Goal: Task Accomplishment & Management: Use online tool/utility

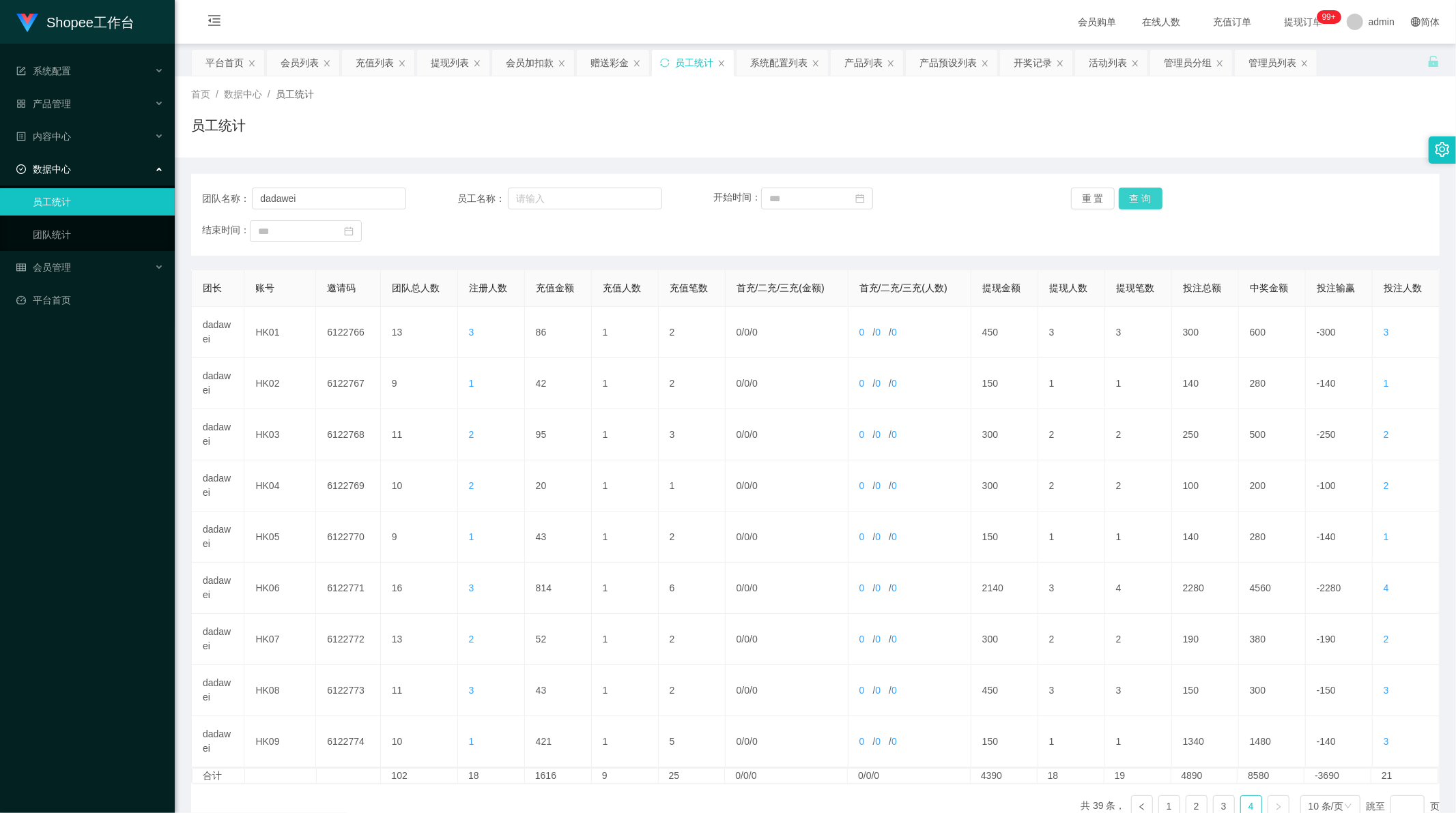
click at [1140, 193] on button "查 询" at bounding box center [1141, 198] width 44 height 22
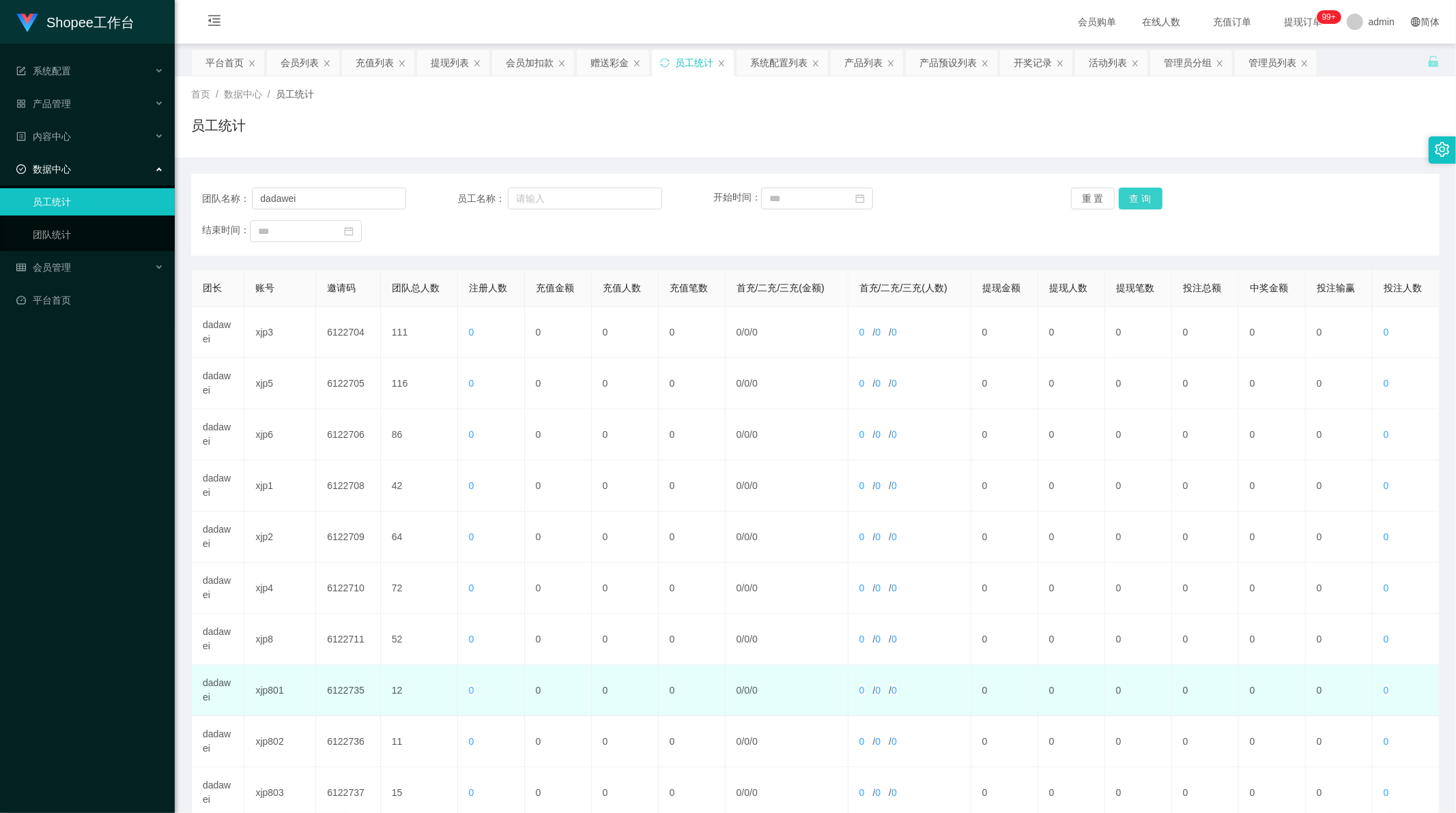
scroll to position [131, 0]
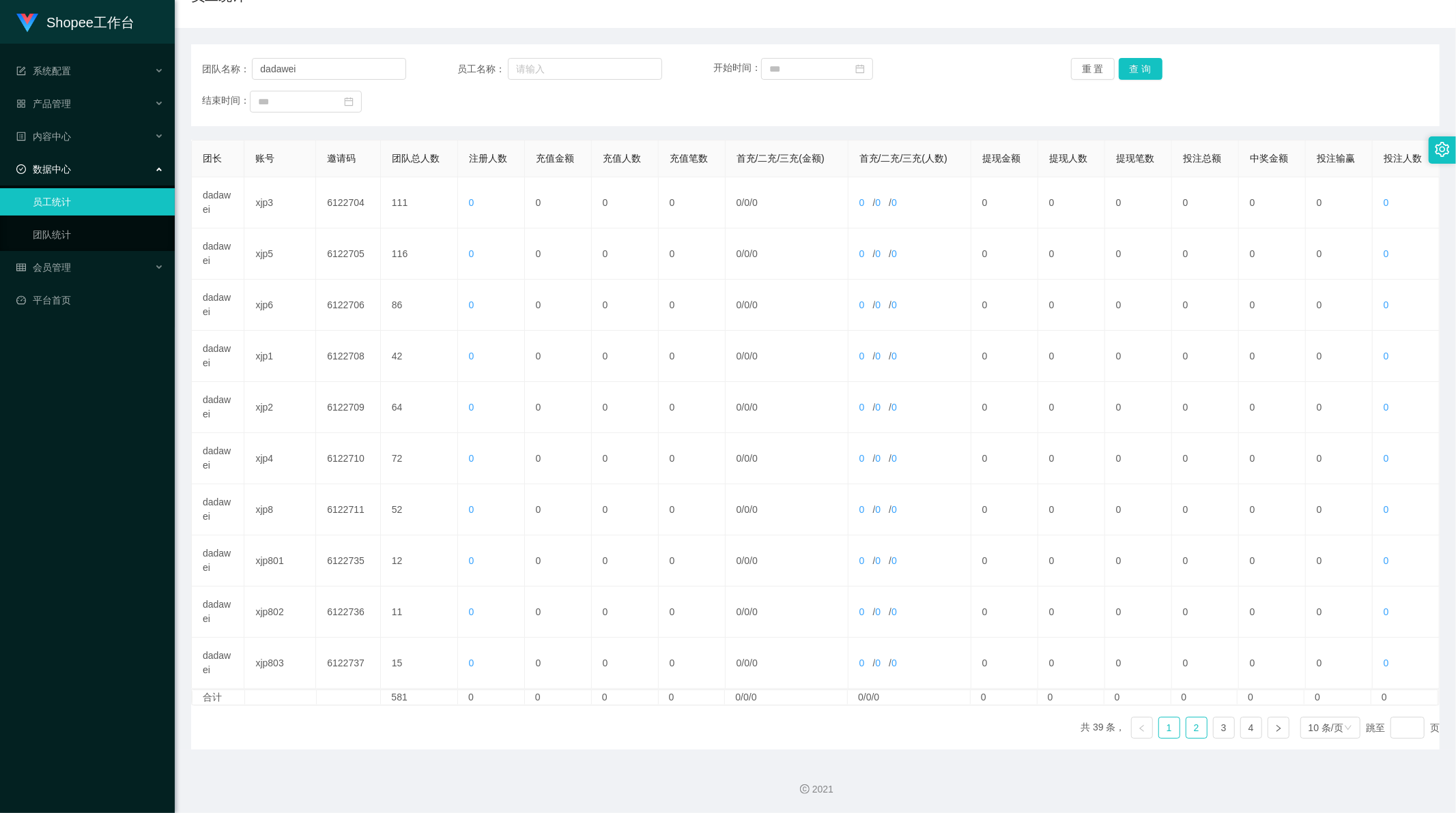
click at [1190, 730] on link "2" at bounding box center [1197, 728] width 20 height 20
click at [1216, 732] on link "3" at bounding box center [1224, 728] width 20 height 20
click at [1242, 728] on link "4" at bounding box center [1251, 728] width 20 height 20
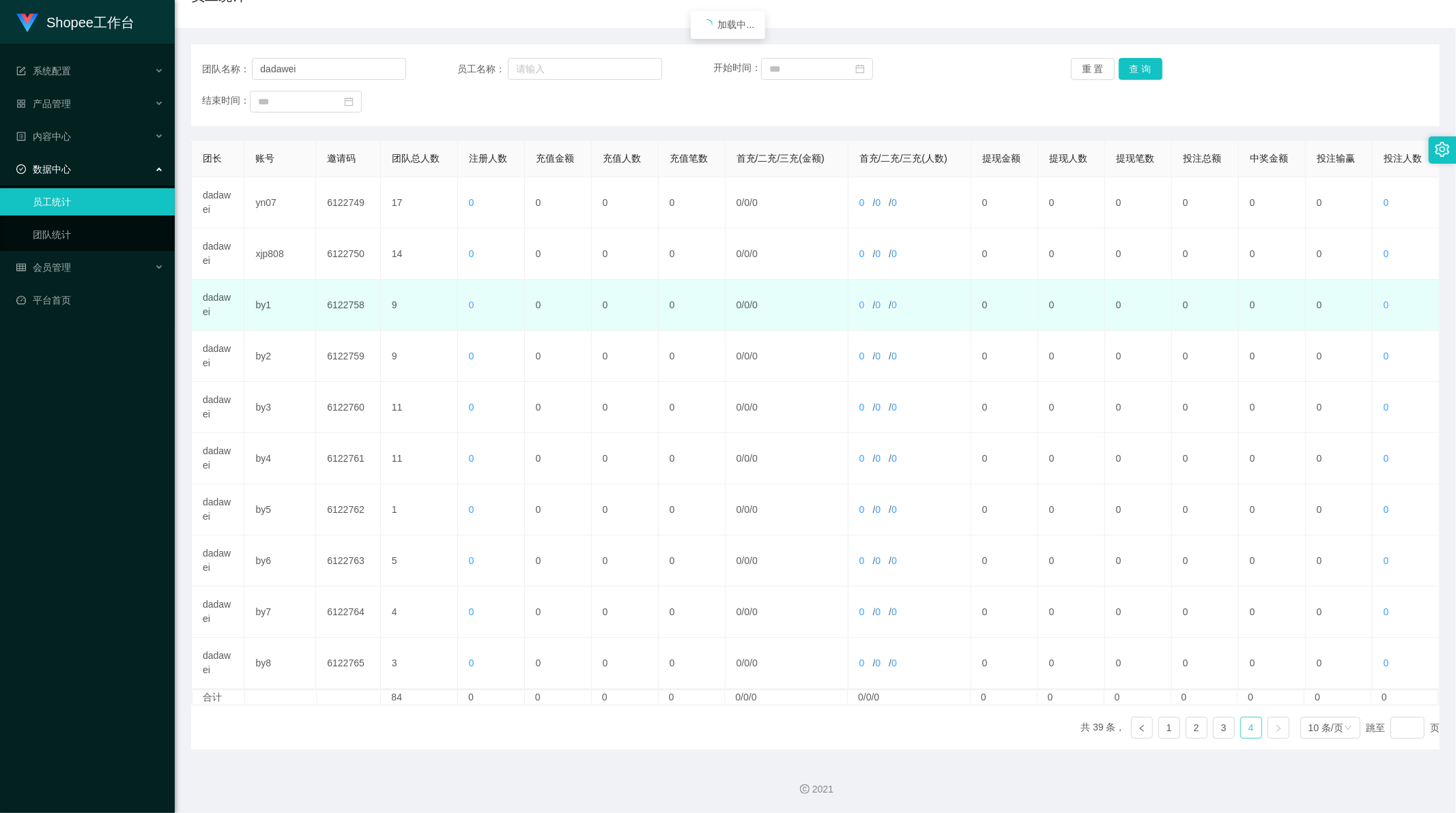
scroll to position [79, 0]
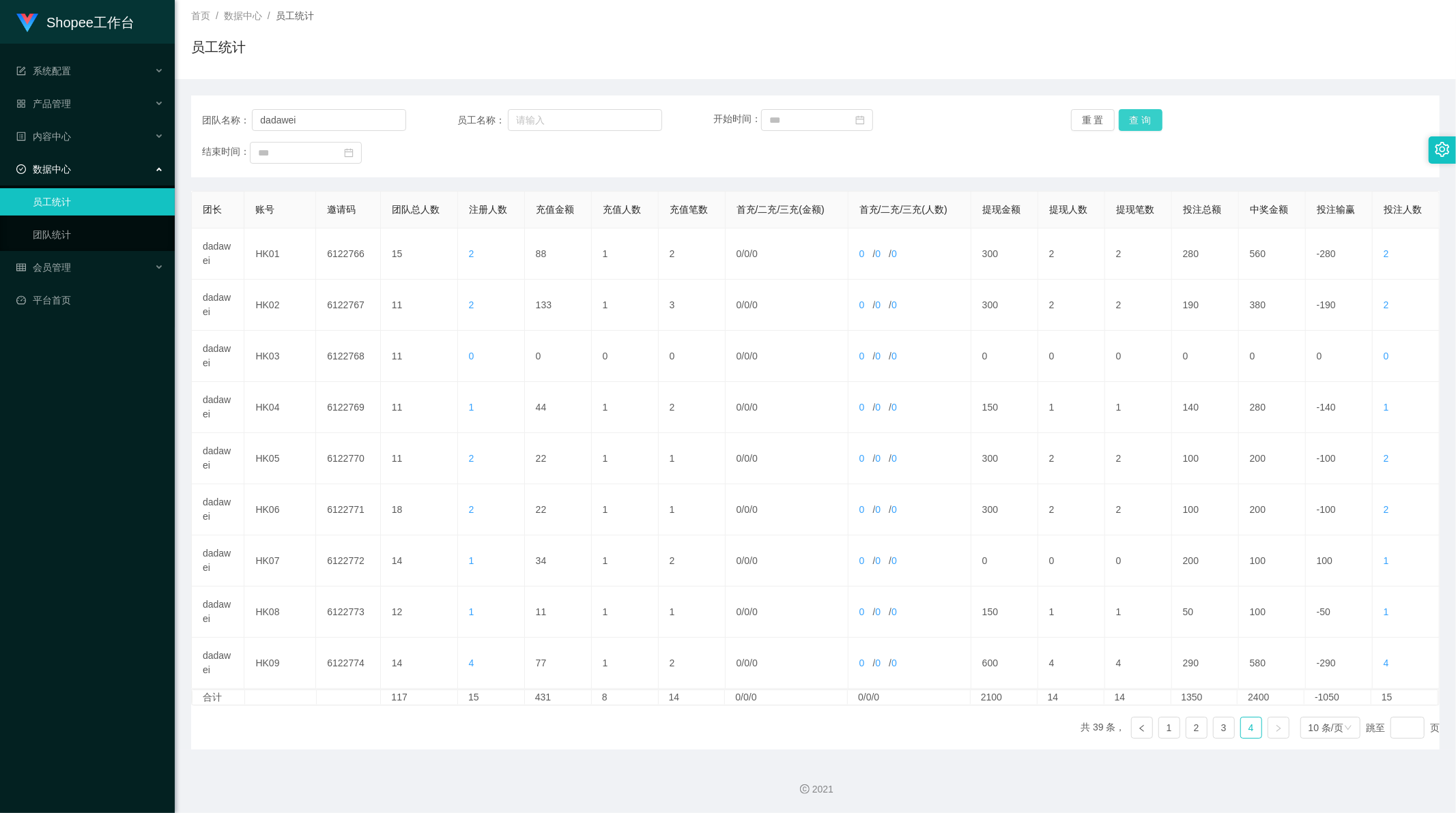
click at [1127, 119] on button "查 询" at bounding box center [1141, 120] width 44 height 22
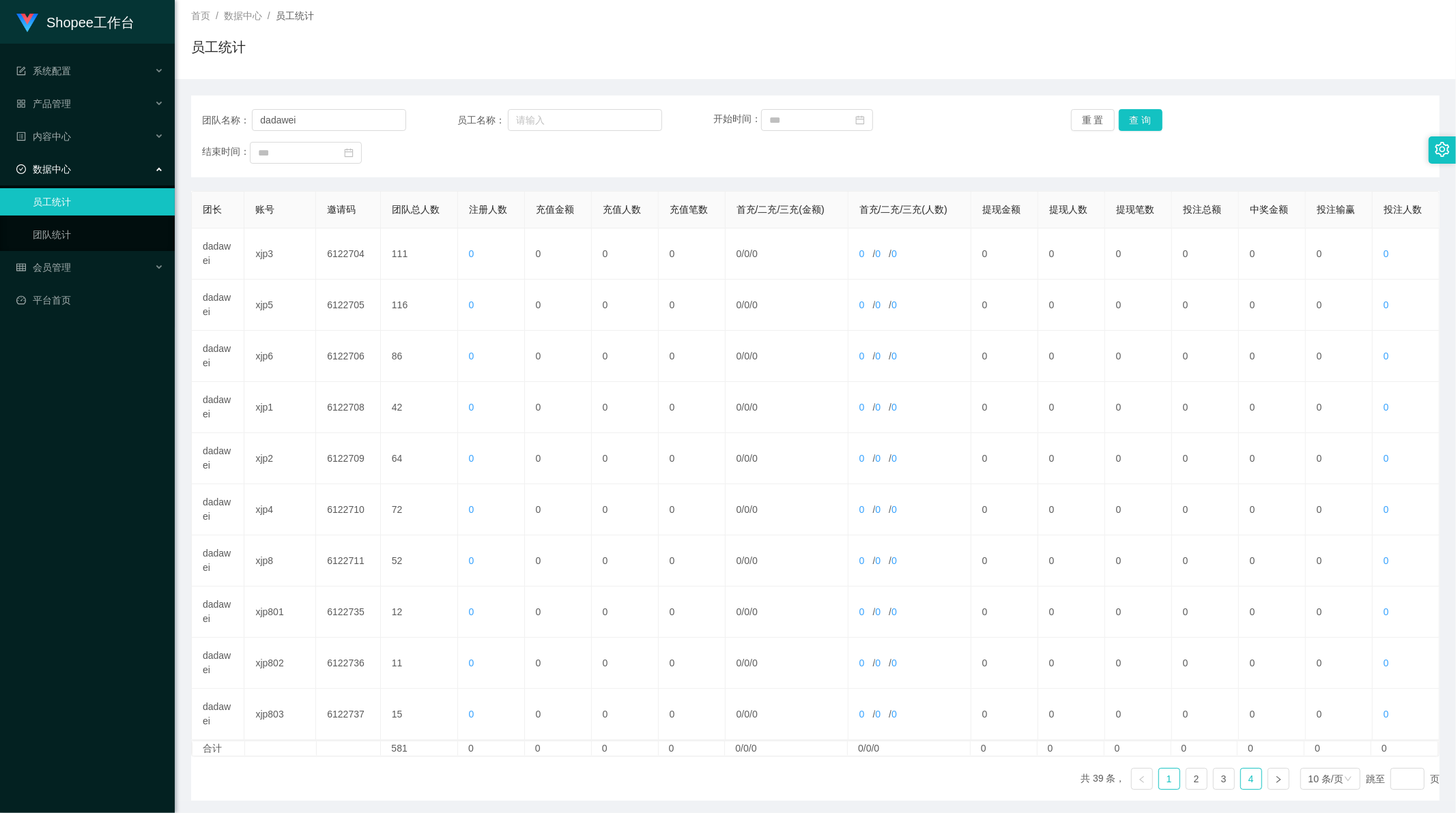
click at [1242, 782] on link "4" at bounding box center [1251, 779] width 20 height 20
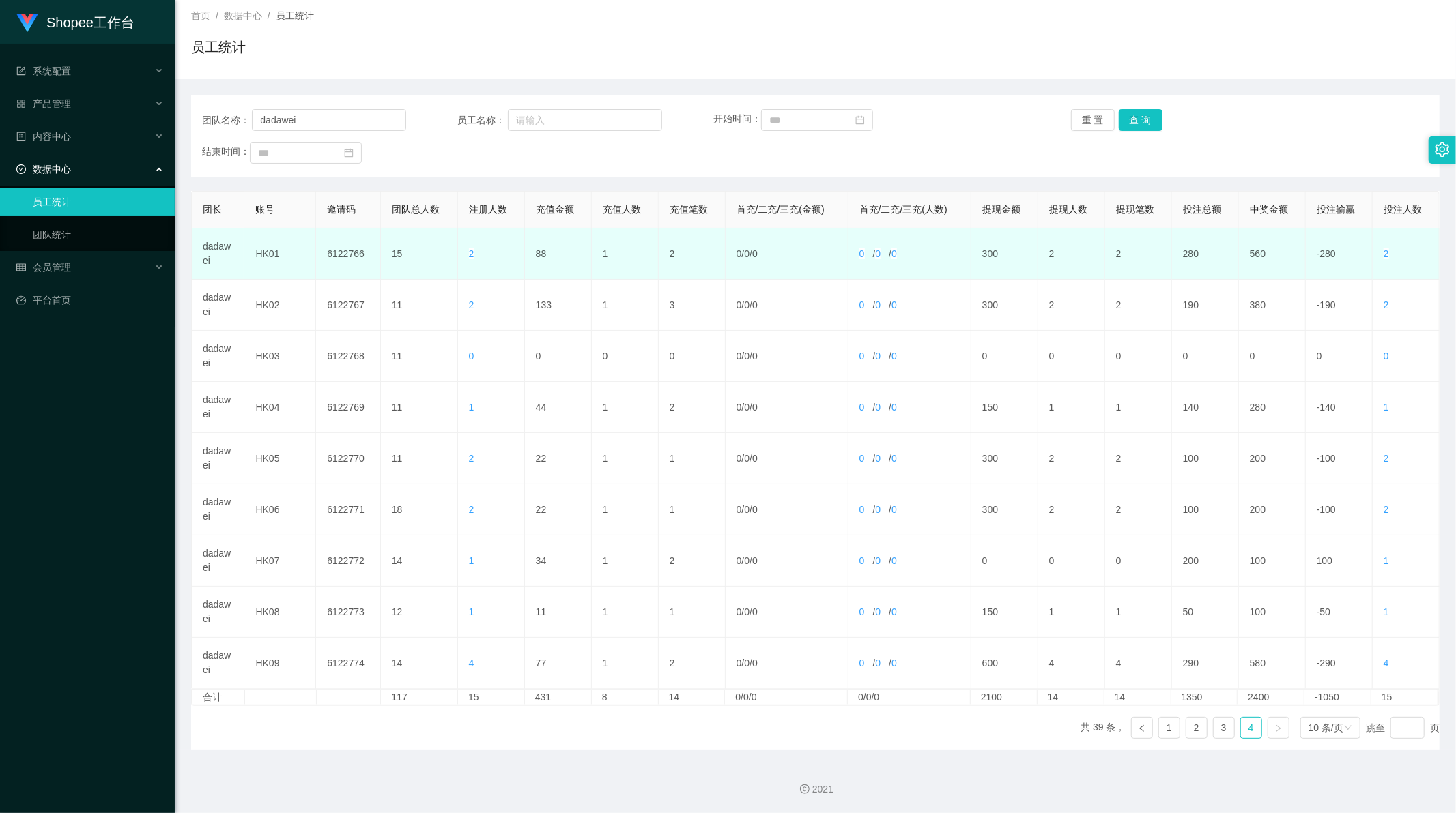
click at [542, 249] on td "88" at bounding box center [558, 254] width 67 height 51
copy td "88"
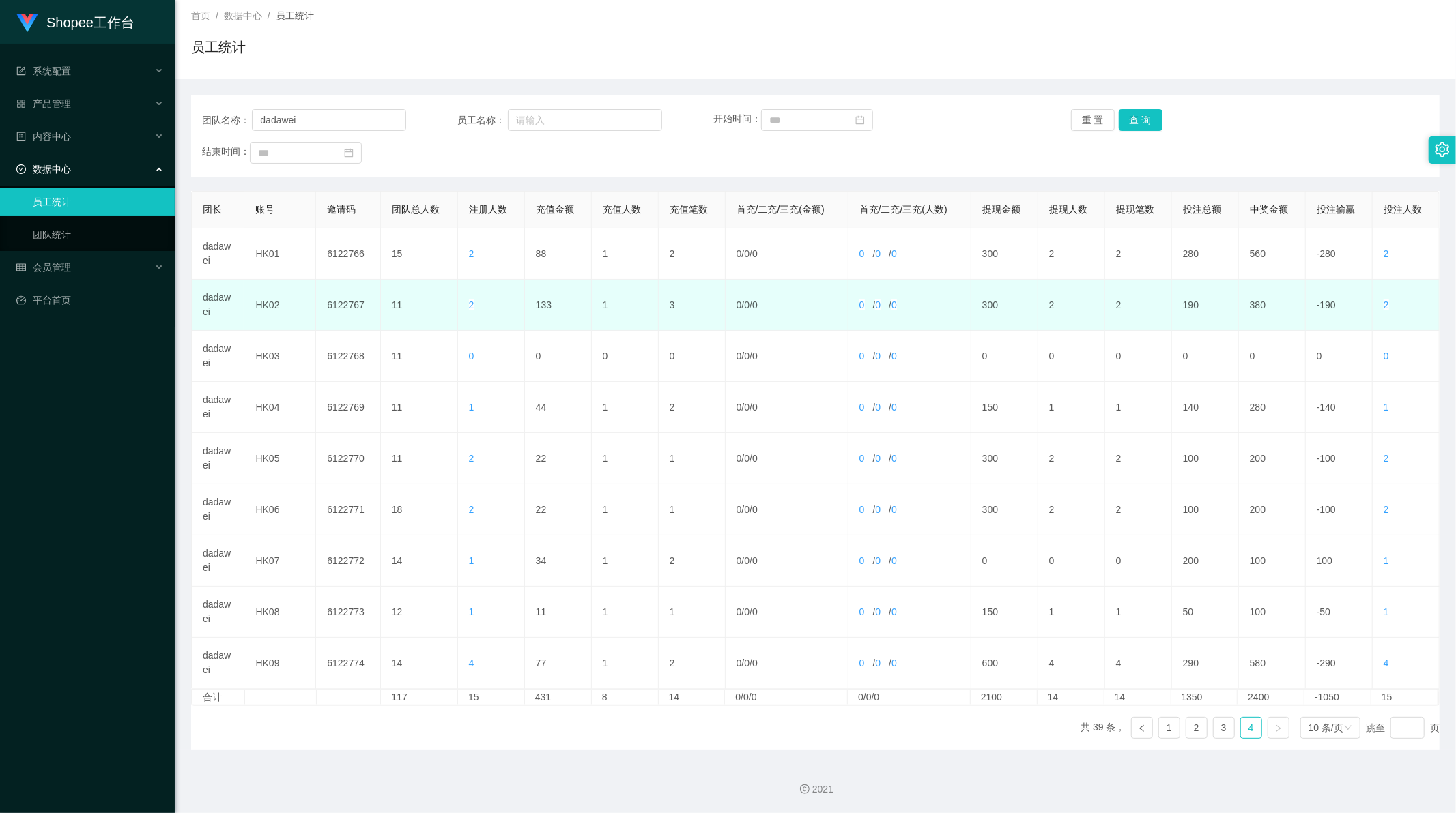
click at [538, 303] on td "133" at bounding box center [558, 305] width 67 height 51
copy td "133"
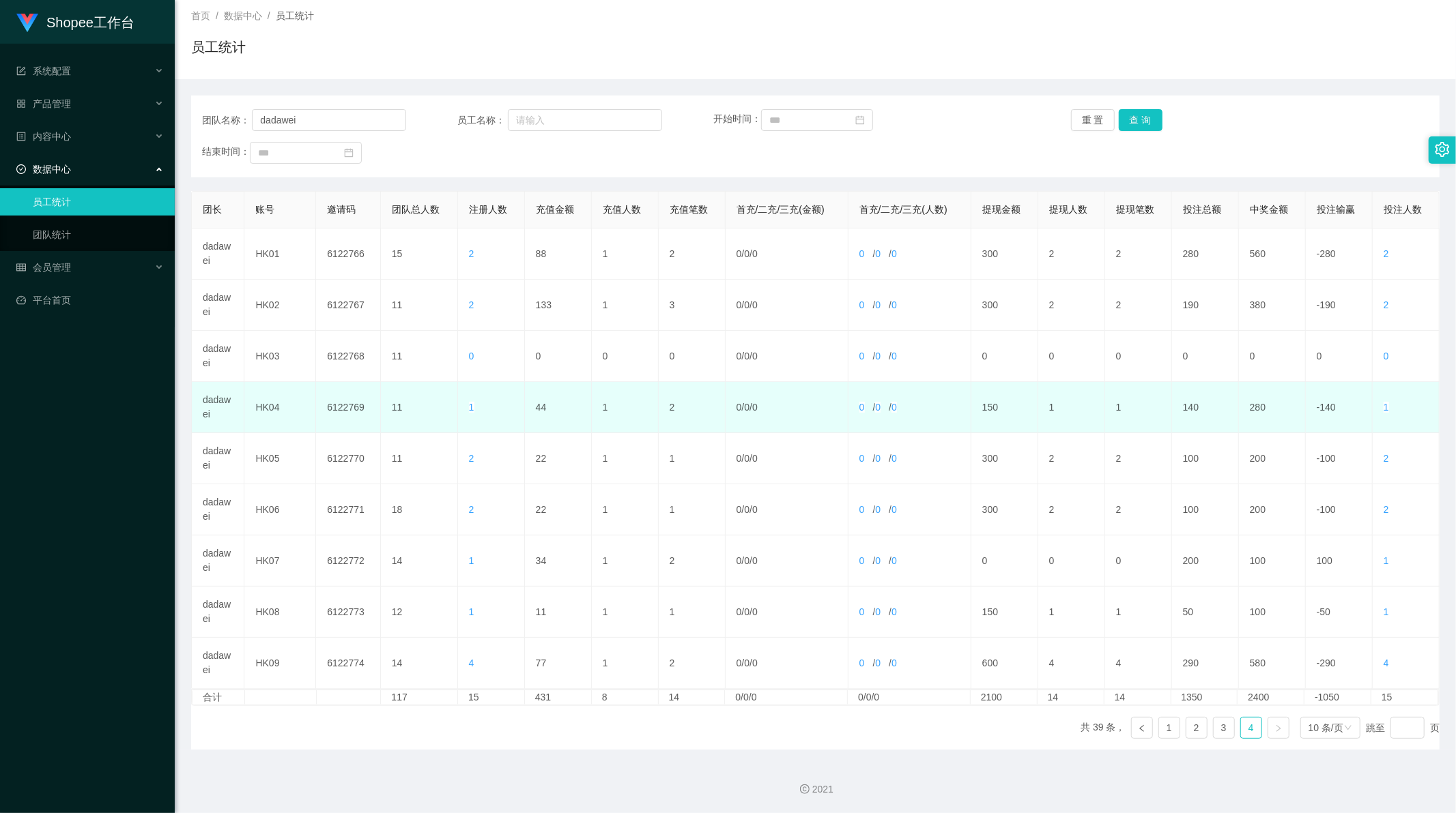
click at [537, 407] on td "44" at bounding box center [558, 408] width 67 height 51
copy td "44"
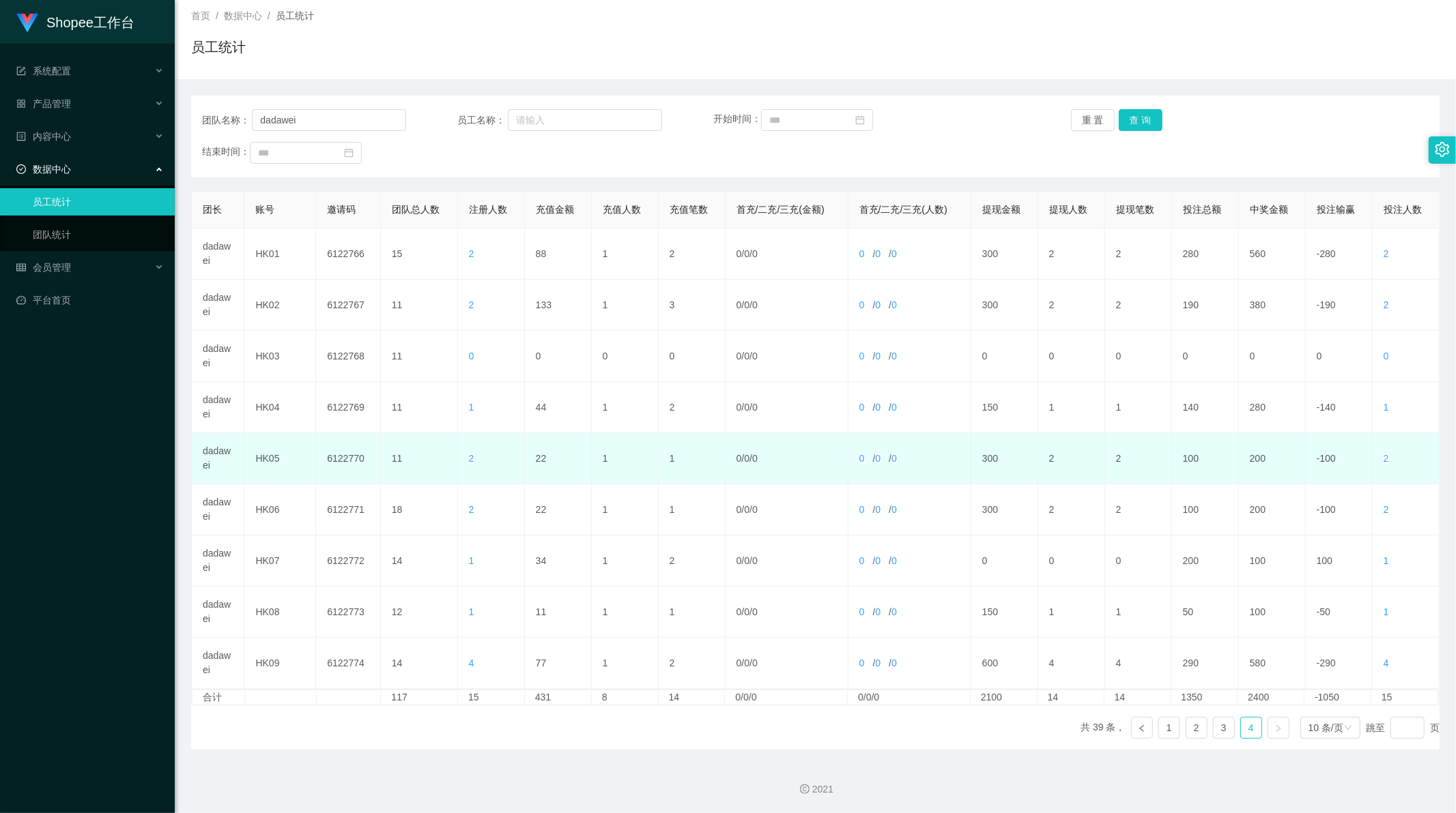
click at [542, 454] on td "22" at bounding box center [558, 459] width 67 height 51
click at [538, 456] on td "22" at bounding box center [558, 459] width 67 height 51
copy td "22"
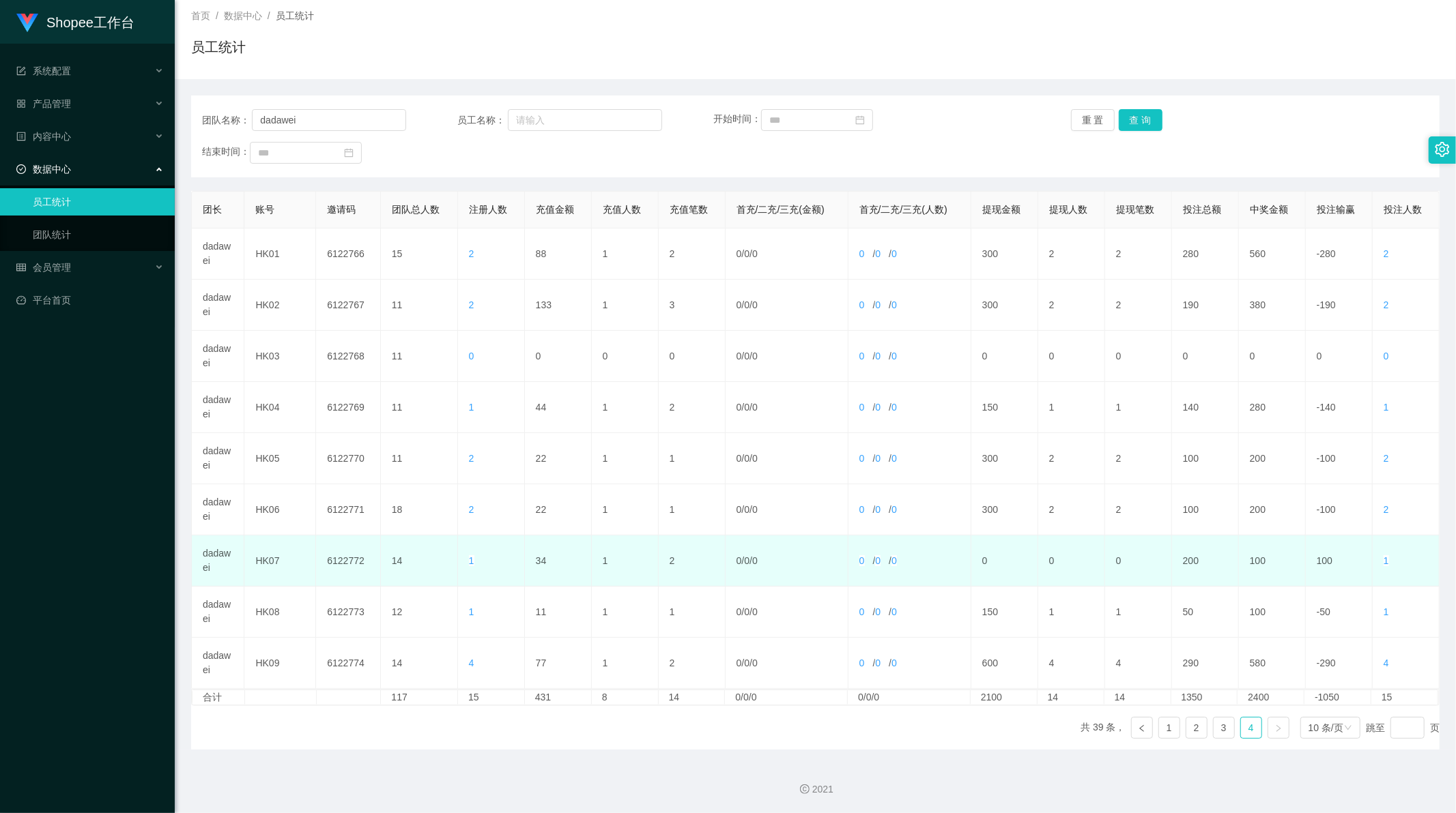
click at [537, 562] on td "34" at bounding box center [558, 561] width 67 height 51
copy td "34"
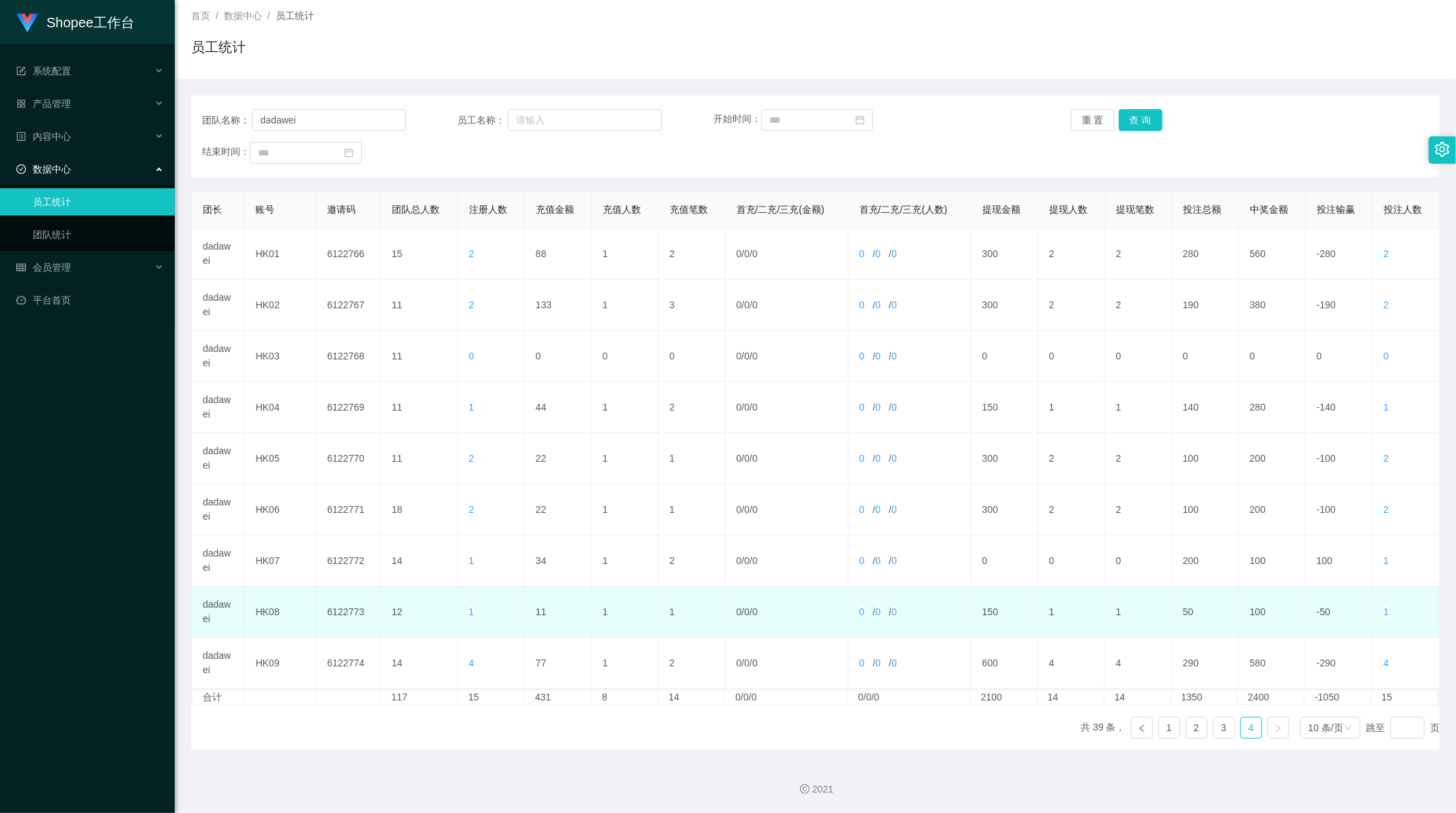
click at [536, 610] on td "11" at bounding box center [558, 612] width 67 height 51
copy td "11"
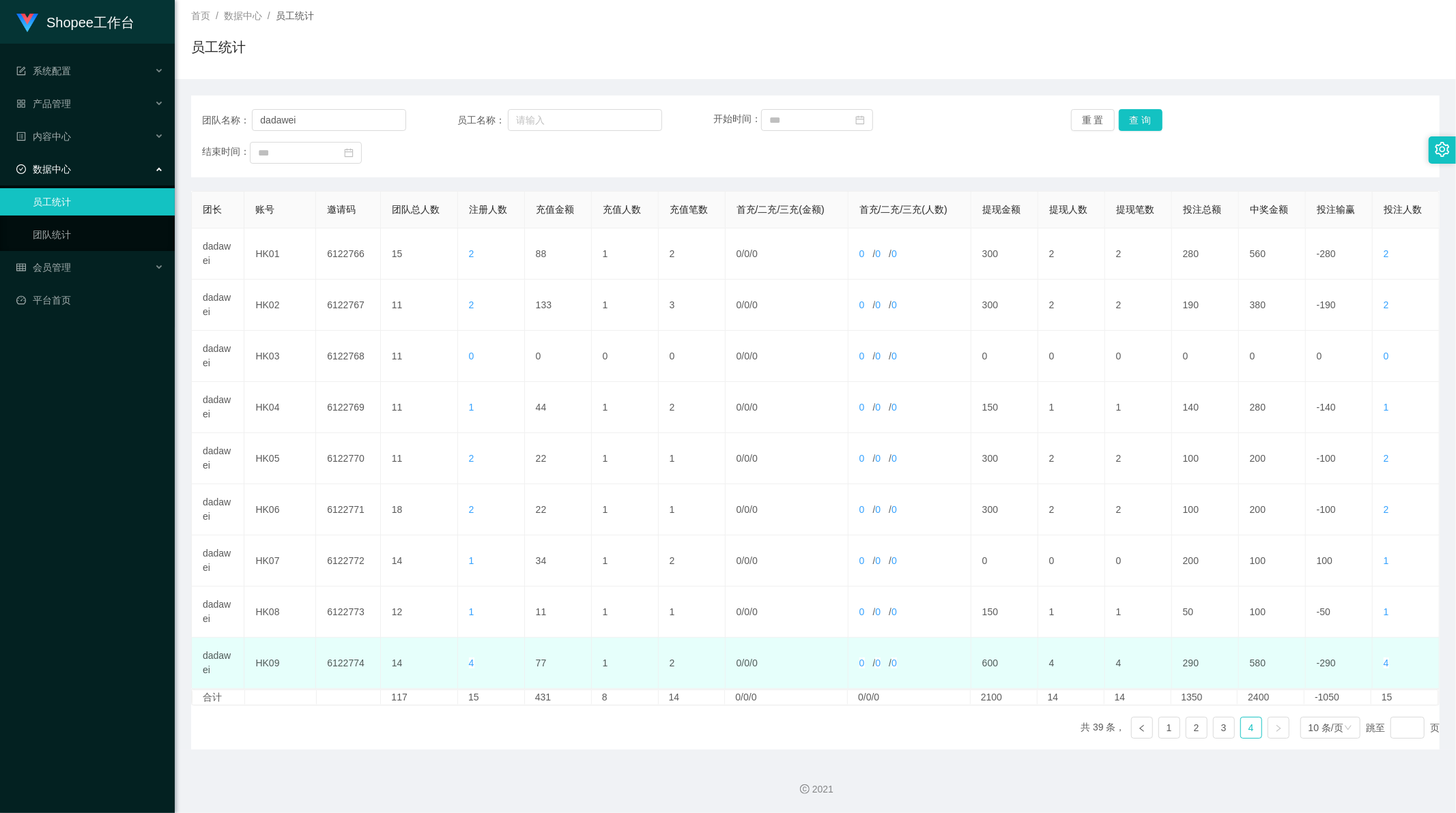
click at [535, 666] on td "77" at bounding box center [558, 663] width 67 height 51
click at [535, 665] on td "77" at bounding box center [558, 663] width 67 height 51
copy td "77"
